Goal: Task Accomplishment & Management: Use online tool/utility

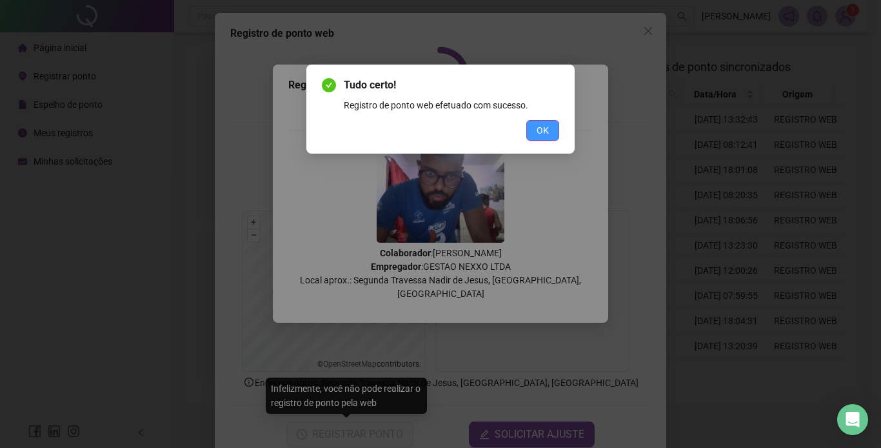
click at [543, 126] on span "OK" at bounding box center [543, 130] width 12 height 14
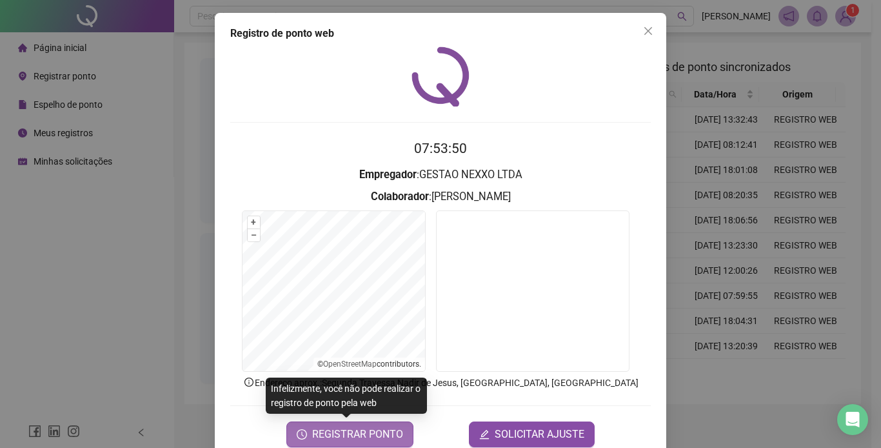
click at [378, 423] on button "REGISTRAR PONTO" at bounding box center [350, 434] width 127 height 26
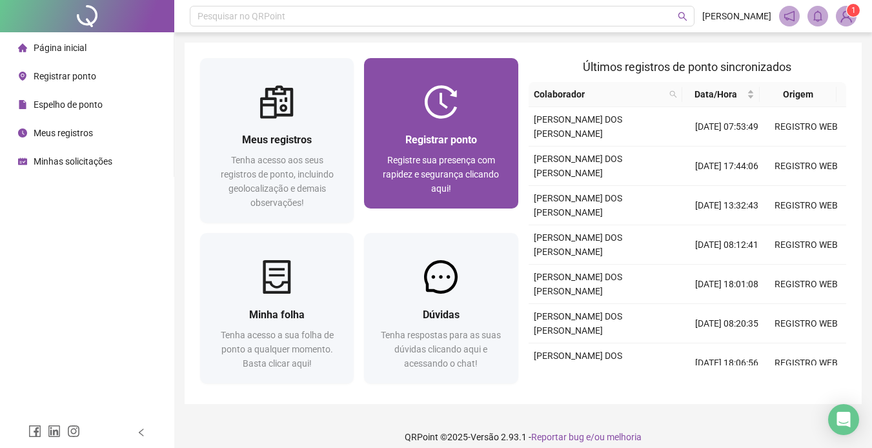
click at [383, 92] on div at bounding box center [441, 102] width 154 height 34
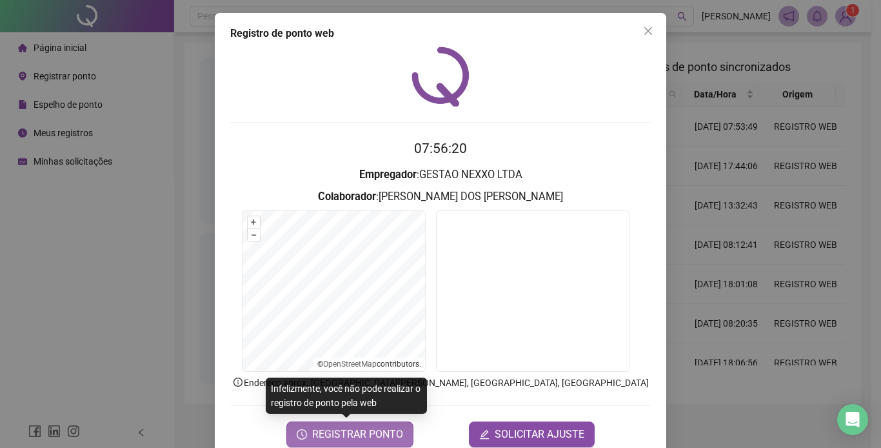
click at [365, 433] on span "REGISTRAR PONTO" at bounding box center [357, 434] width 91 height 15
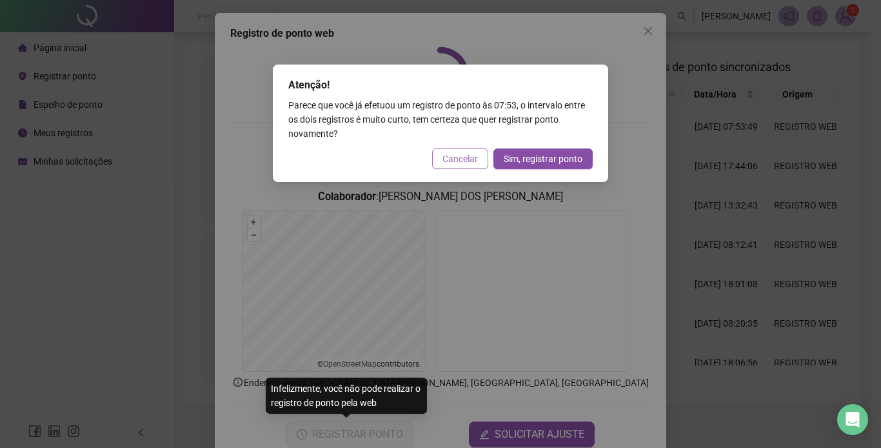
click at [460, 162] on span "Cancelar" at bounding box center [460, 159] width 35 height 14
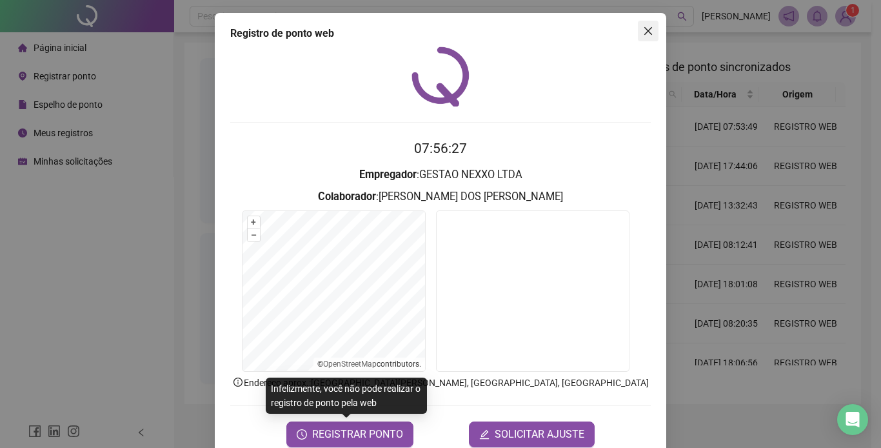
click at [641, 37] on button "Close" at bounding box center [648, 31] width 21 height 21
